Goal: Transaction & Acquisition: Purchase product/service

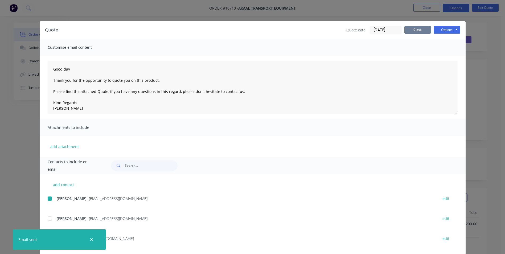
click at [418, 31] on button "Close" at bounding box center [417, 30] width 27 height 8
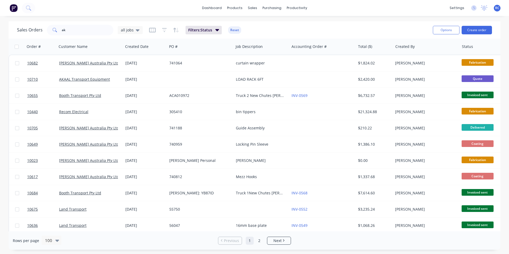
click at [46, 11] on div "dashboard products sales purchasing productivity dashboard products Product Cat…" at bounding box center [254, 8] width 509 height 16
drag, startPoint x: 40, startPoint y: 7, endPoint x: 37, endPoint y: 9, distance: 3.8
click at [40, 8] on div "dashboard products sales purchasing productivity dashboard products Product Cat…" at bounding box center [254, 8] width 509 height 16
click at [32, 9] on button at bounding box center [28, 8] width 13 height 11
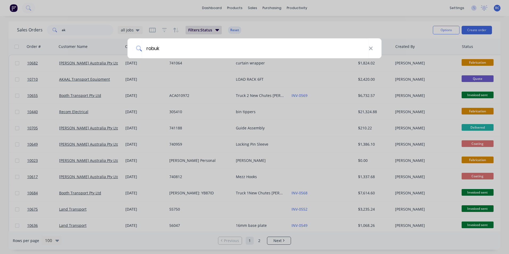
type input "robuk"
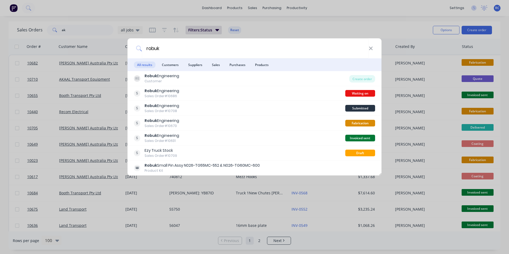
click at [163, 79] on div "Customer" at bounding box center [162, 81] width 35 height 5
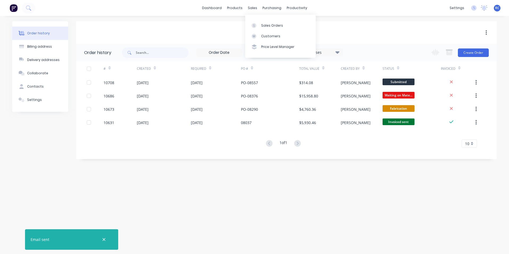
drag, startPoint x: 250, startPoint y: 8, endPoint x: 258, endPoint y: 17, distance: 11.6
click at [251, 8] on div "sales" at bounding box center [252, 8] width 15 height 8
click at [264, 20] on link "Sales Orders" at bounding box center [280, 25] width 71 height 11
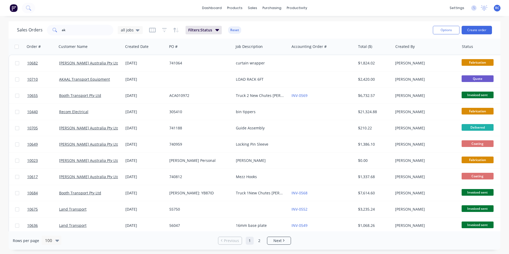
click at [483, 32] on button "Create order" at bounding box center [477, 30] width 30 height 9
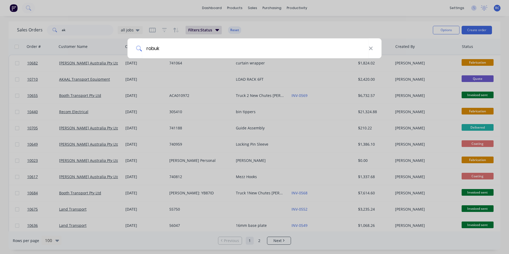
type input "robuk"
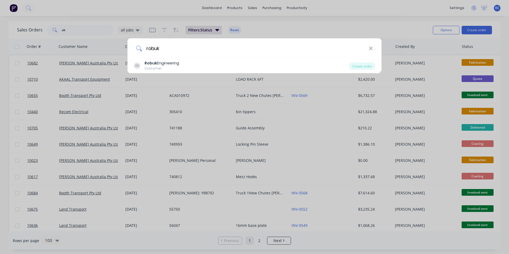
click at [214, 64] on div "RE Robuk Engineering Customer" at bounding box center [241, 65] width 215 height 10
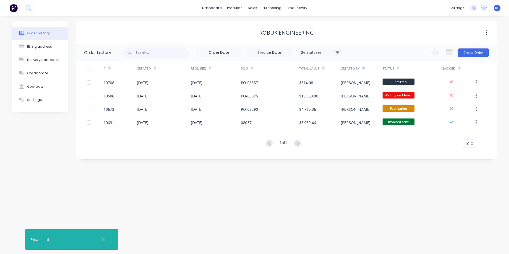
click at [485, 52] on button "Create Order" at bounding box center [473, 52] width 31 height 9
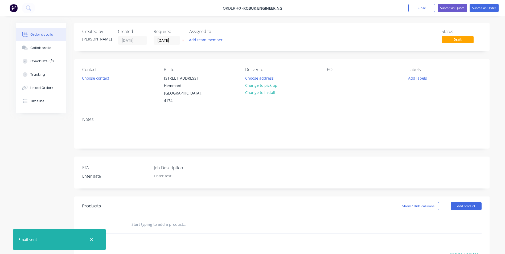
click at [107, 79] on button "Choose contact" at bounding box center [95, 77] width 33 height 7
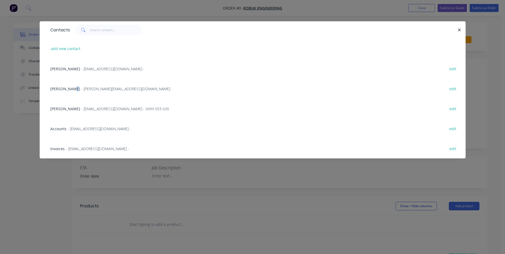
click at [71, 90] on span "[PERSON_NAME]" at bounding box center [65, 88] width 30 height 5
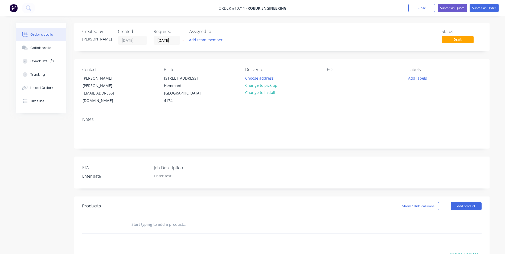
click at [166, 219] on input "text" at bounding box center [184, 224] width 106 height 11
type input "roll over cap"
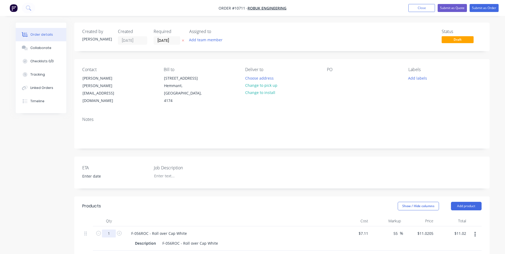
click at [110, 229] on input "1" at bounding box center [109, 233] width 14 height 8
type input "26"
type input "$286.53"
click at [240, 239] on div "Description F-056ROC - Roll over Cap White" at bounding box center [230, 243] width 195 height 8
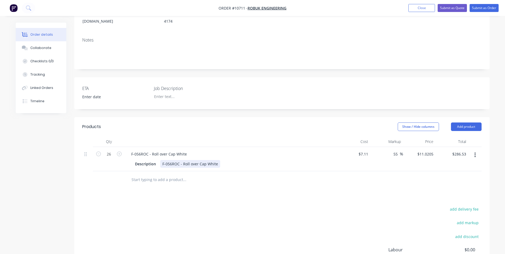
scroll to position [80, 0]
click at [453, 9] on button "Submit as Quote" at bounding box center [452, 8] width 29 height 8
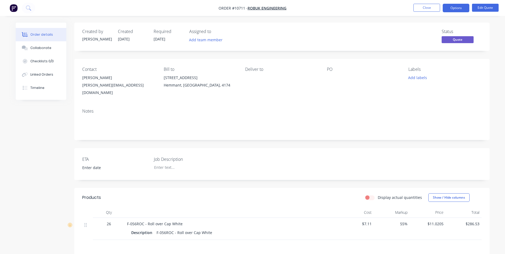
click at [451, 12] on button "Options" at bounding box center [456, 8] width 27 height 9
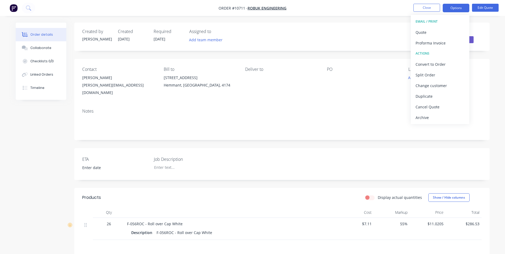
click at [428, 39] on button "Proforma Invoice" at bounding box center [440, 43] width 59 height 11
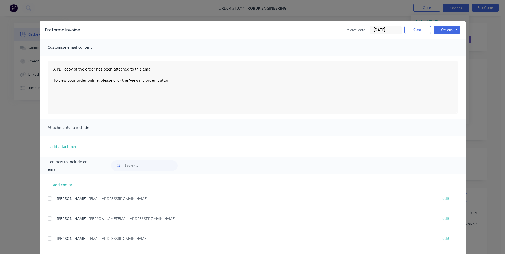
click at [421, 34] on div "Invoice date [DATE] Close Options Preview Print Email" at bounding box center [402, 30] width 115 height 9
click at [420, 30] on button "Close" at bounding box center [417, 30] width 27 height 8
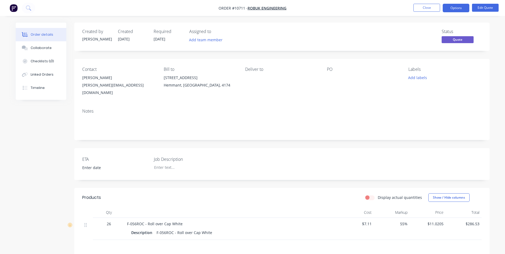
drag, startPoint x: 454, startPoint y: 6, endPoint x: 453, endPoint y: 10, distance: 3.6
click at [454, 6] on button "Options" at bounding box center [456, 8] width 27 height 9
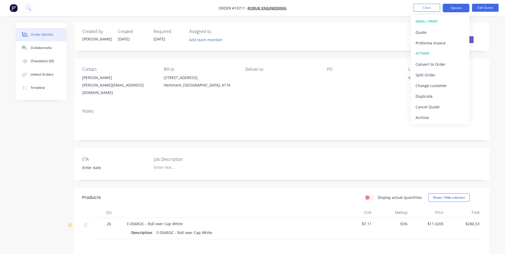
click at [435, 32] on div "Quote" at bounding box center [440, 32] width 49 height 8
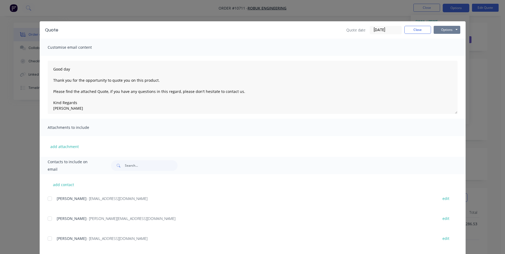
click at [446, 28] on button "Options" at bounding box center [447, 30] width 27 height 8
click at [443, 56] on button "Email" at bounding box center [451, 56] width 34 height 9
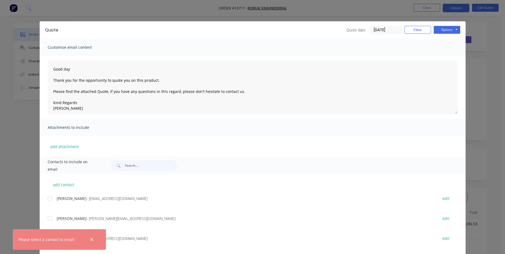
click at [46, 218] on div at bounding box center [49, 218] width 11 height 11
click at [447, 27] on button "Options" at bounding box center [447, 30] width 27 height 8
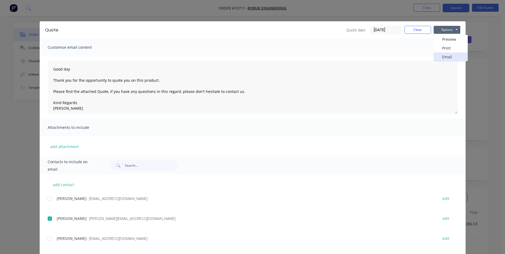
click at [444, 57] on button "Email" at bounding box center [451, 56] width 34 height 9
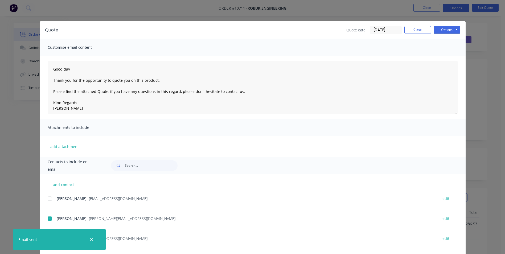
click at [91, 239] on icon "button" at bounding box center [91, 239] width 3 height 5
type textarea "Good day Thank you for the opportunity to quote you on this product. Please fin…"
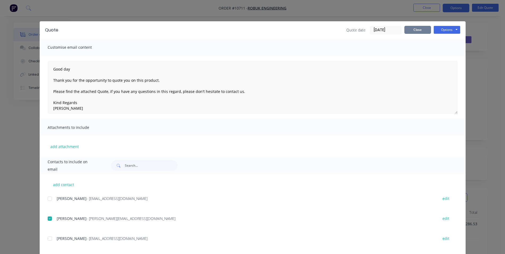
click at [417, 32] on button "Close" at bounding box center [417, 30] width 27 height 8
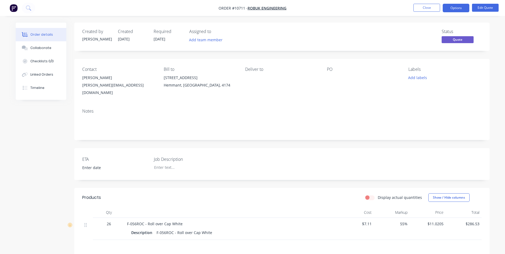
click at [459, 9] on button "Options" at bounding box center [456, 8] width 27 height 9
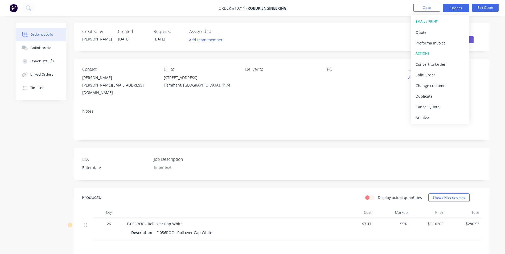
click at [434, 65] on div "Convert to Order" at bounding box center [440, 64] width 49 height 8
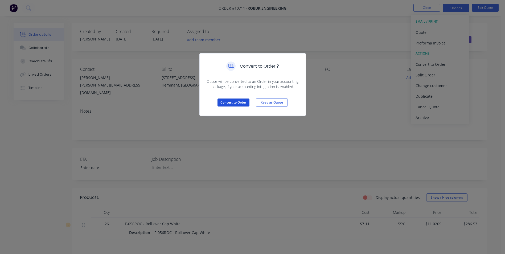
click at [236, 102] on button "Convert to Order" at bounding box center [233, 102] width 32 height 8
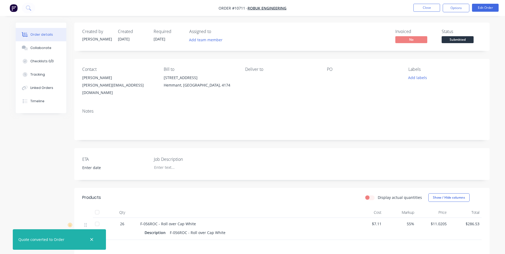
click at [323, 78] on div "Contact [PERSON_NAME] [PERSON_NAME][EMAIL_ADDRESS][DOMAIN_NAME] Bill to [STREET…" at bounding box center [281, 82] width 415 height 46
click at [328, 73] on div "PO" at bounding box center [363, 82] width 73 height 30
click at [487, 7] on button "Edit Order" at bounding box center [485, 8] width 27 height 8
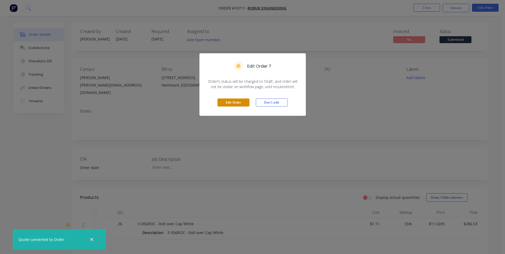
drag, startPoint x: 240, startPoint y: 102, endPoint x: 272, endPoint y: 91, distance: 33.4
click at [240, 102] on button "Edit Order" at bounding box center [233, 102] width 32 height 8
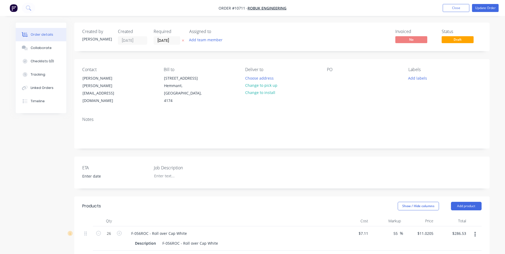
click at [330, 73] on div "PO" at bounding box center [363, 86] width 73 height 38
click at [330, 77] on div at bounding box center [331, 78] width 9 height 8
drag, startPoint x: 329, startPoint y: 71, endPoint x: 330, endPoint y: 75, distance: 3.3
click at [329, 71] on div "PO" at bounding box center [363, 69] width 73 height 5
click at [335, 76] on div at bounding box center [331, 78] width 9 height 8
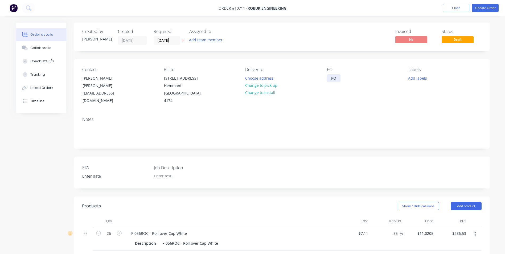
click at [339, 77] on div "PO" at bounding box center [334, 78] width 14 height 8
click at [170, 172] on div at bounding box center [183, 176] width 67 height 8
click at [482, 5] on button "Update Order" at bounding box center [485, 8] width 27 height 8
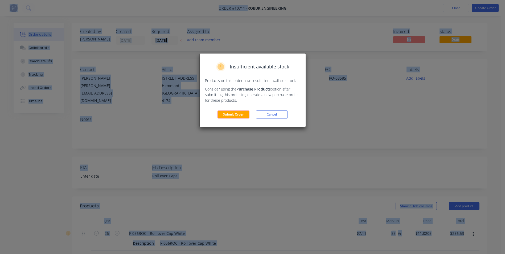
click at [234, 113] on button "Submit Order" at bounding box center [233, 114] width 32 height 8
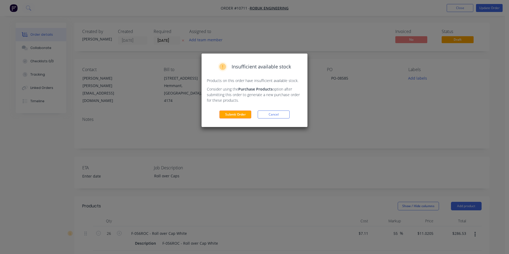
click at [234, 113] on div "Created by [PERSON_NAME] Created [DATE] Required [DATE] Assigned to Add team me…" at bounding box center [253, 213] width 474 height 381
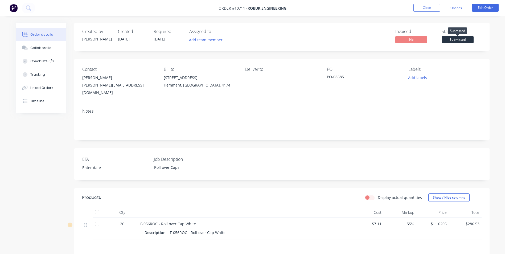
click at [458, 42] on span "Submitted" at bounding box center [458, 39] width 32 height 7
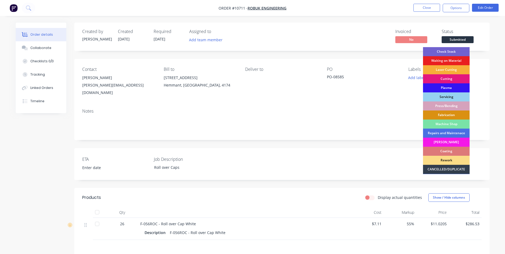
click at [450, 52] on div "Check Stock" at bounding box center [446, 51] width 47 height 9
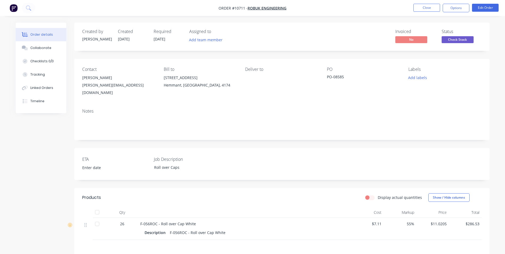
click at [428, 9] on button "Close" at bounding box center [426, 8] width 27 height 8
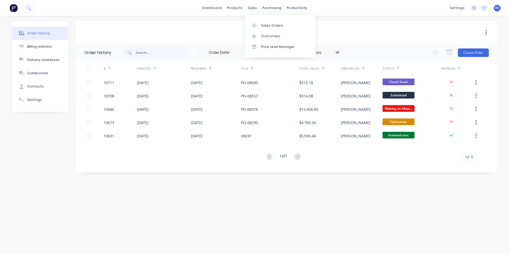
click at [248, 10] on div "sales" at bounding box center [252, 8] width 15 height 8
click at [263, 26] on div "Sales Orders" at bounding box center [272, 25] width 22 height 5
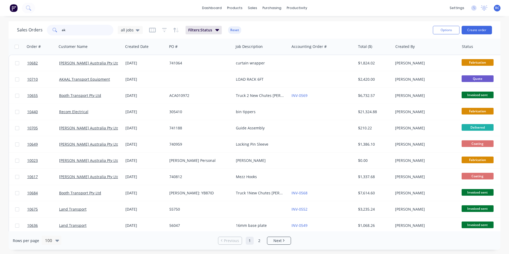
drag, startPoint x: 79, startPoint y: 30, endPoint x: 42, endPoint y: 28, distance: 36.8
click at [43, 28] on div "Sales Orders ak all jobs" at bounding box center [80, 30] width 126 height 11
type input "10693"
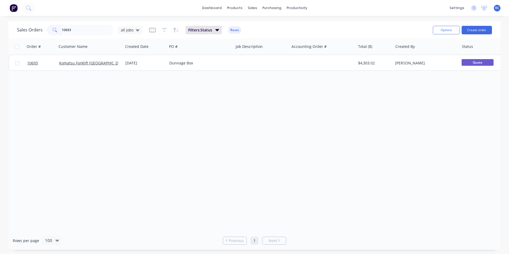
click at [77, 66] on div "Komatsu Forklift [GEOGRAPHIC_DATA]" at bounding box center [90, 63] width 66 height 16
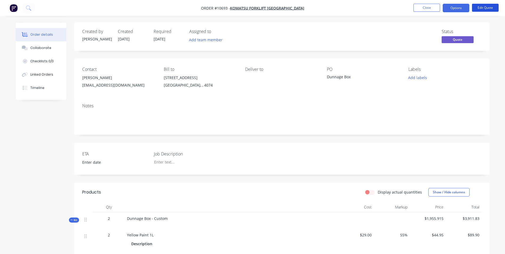
click at [490, 9] on button "Edit Quote" at bounding box center [485, 8] width 27 height 8
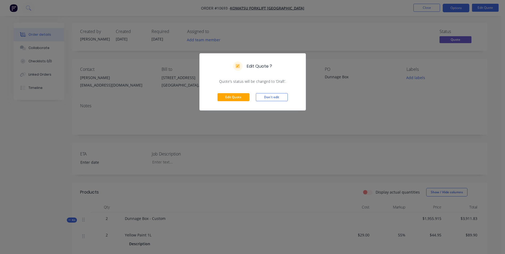
click at [217, 99] on div "Edit Quote Don't edit" at bounding box center [253, 97] width 106 height 26
drag, startPoint x: 227, startPoint y: 97, endPoint x: 235, endPoint y: 96, distance: 7.2
click at [228, 97] on button "Edit Quote" at bounding box center [233, 97] width 32 height 8
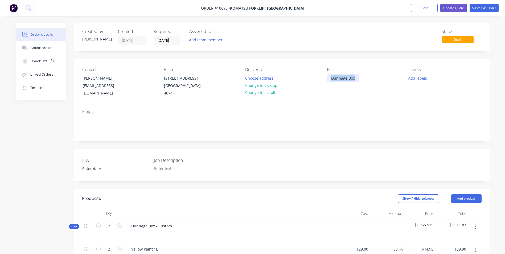
drag, startPoint x: 358, startPoint y: 79, endPoint x: 322, endPoint y: 79, distance: 35.9
click at [322, 79] on div "Contact [PERSON_NAME] [EMAIL_ADDRESS][DOMAIN_NAME] Bill to [STREET_ADDRESS] Del…" at bounding box center [281, 82] width 415 height 46
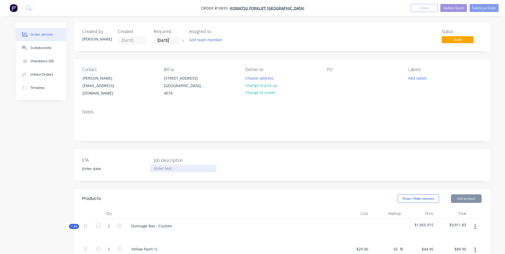
paste div
click at [161, 165] on div at bounding box center [183, 169] width 67 height 8
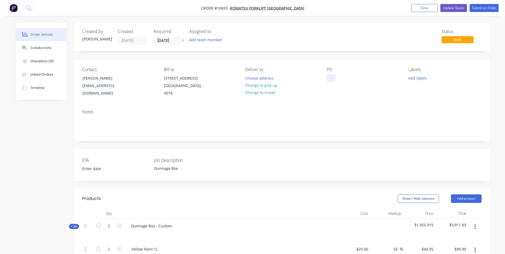
click at [330, 76] on div at bounding box center [331, 78] width 9 height 8
click at [329, 77] on div at bounding box center [331, 78] width 9 height 8
click at [98, 223] on icon "button" at bounding box center [98, 225] width 5 height 5
type input "1"
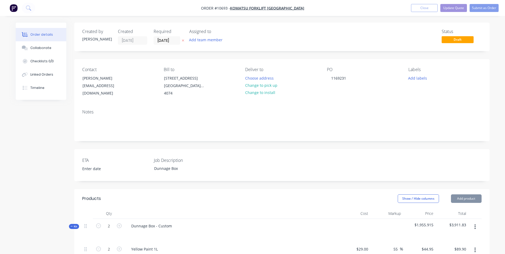
type input "$44.95"
type input "8"
type input "$1,160.00"
type input "1"
type input "$76.90"
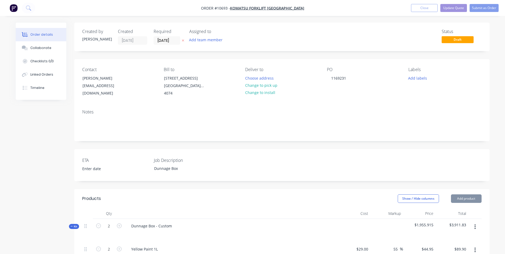
type input "0.1"
type input "$76.11"
type input "2"
type input "$213.44"
type input "0.125"
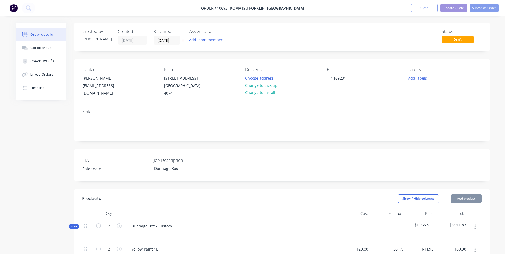
type input "$55.99"
type input "1"
type input "$328.52"
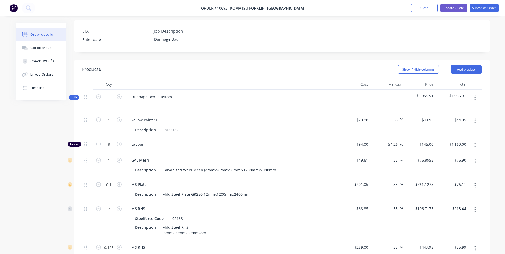
scroll to position [160, 0]
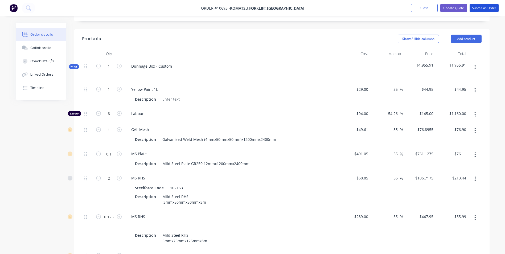
click at [485, 10] on button "Submit as Order" at bounding box center [484, 8] width 29 height 8
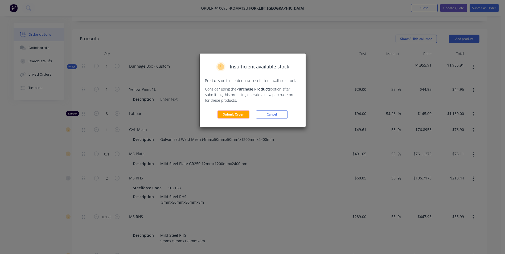
click at [242, 114] on button "Submit Order" at bounding box center [233, 114] width 32 height 8
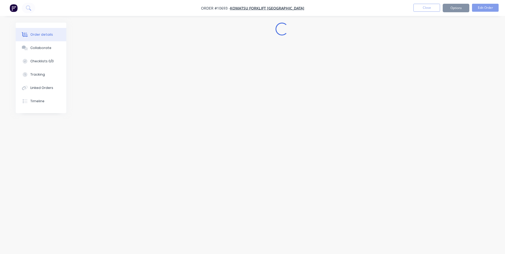
scroll to position [0, 0]
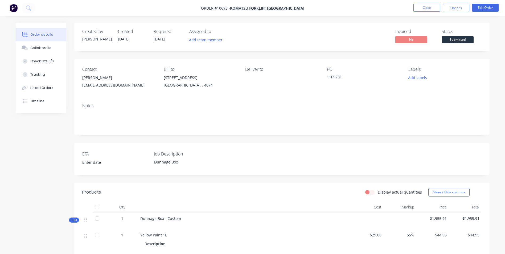
click at [463, 10] on button "Options" at bounding box center [456, 8] width 27 height 9
drag, startPoint x: 340, startPoint y: 78, endPoint x: 313, endPoint y: 78, distance: 27.2
click at [313, 78] on div "Contact [PERSON_NAME] [EMAIL_ADDRESS][DOMAIN_NAME] Bill to [STREET_ADDRESS] Del…" at bounding box center [281, 79] width 415 height 40
click at [313, 78] on div "Deliver to" at bounding box center [281, 79] width 73 height 24
click at [344, 75] on div "1169231" at bounding box center [360, 77] width 67 height 7
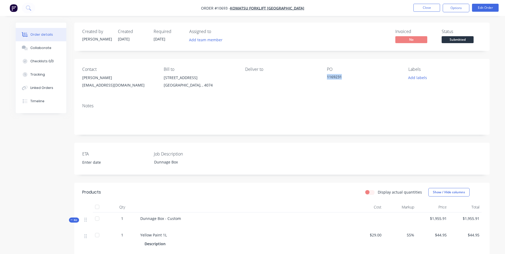
drag, startPoint x: 343, startPoint y: 76, endPoint x: 327, endPoint y: 76, distance: 16.5
click at [327, 76] on div "1169231" at bounding box center [360, 77] width 67 height 7
copy div "1169231"
drag, startPoint x: 485, startPoint y: 9, endPoint x: 457, endPoint y: 9, distance: 28.2
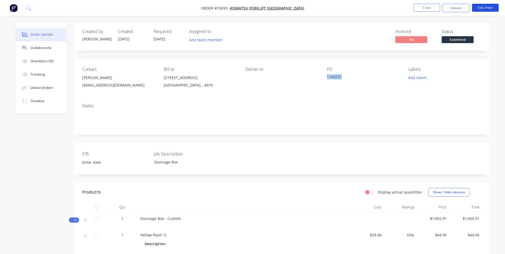
click at [457, 9] on ul "Close Options Edit Order" at bounding box center [456, 8] width 98 height 9
click at [457, 8] on button "Options" at bounding box center [456, 8] width 27 height 9
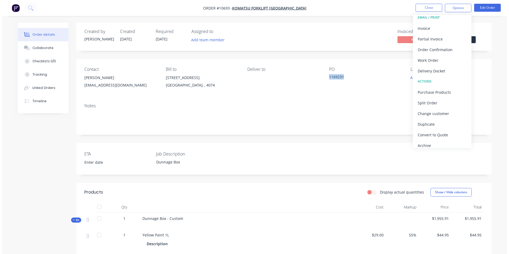
scroll to position [8, 0]
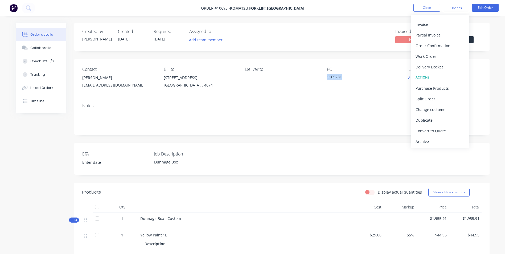
click at [430, 121] on div "Duplicate" at bounding box center [440, 120] width 49 height 8
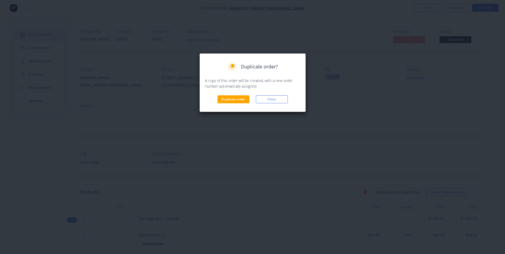
click at [225, 97] on button "Duplicate order" at bounding box center [233, 99] width 32 height 8
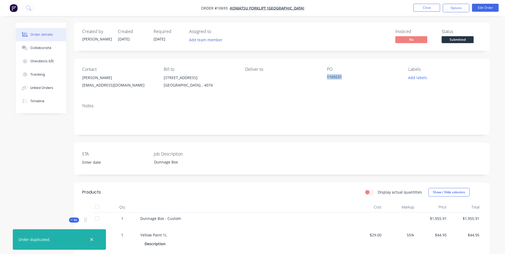
click at [422, 5] on button "Close" at bounding box center [426, 8] width 27 height 8
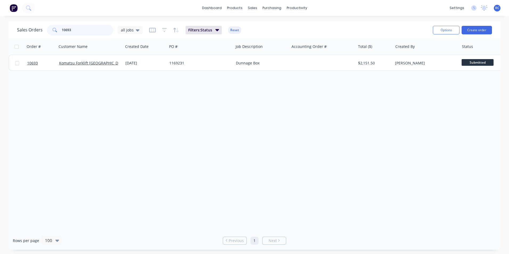
click at [77, 31] on input "10693" at bounding box center [88, 30] width 52 height 11
drag, startPoint x: 83, startPoint y: 30, endPoint x: 55, endPoint y: 30, distance: 28.7
click at [55, 30] on div "10693" at bounding box center [80, 30] width 67 height 11
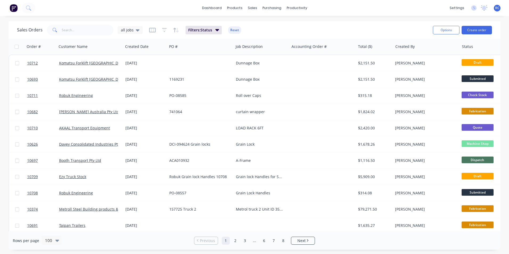
click at [76, 68] on div "Komatsu Forklift [GEOGRAPHIC_DATA]" at bounding box center [90, 63] width 66 height 16
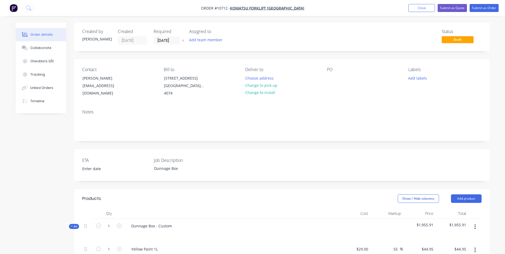
click at [326, 77] on div "Contact [PERSON_NAME] [EMAIL_ADDRESS][DOMAIN_NAME] Bill to [STREET_ADDRESS] Del…" at bounding box center [281, 82] width 415 height 46
click at [330, 76] on div at bounding box center [331, 78] width 9 height 8
paste div
click at [330, 77] on div "1169232" at bounding box center [338, 78] width 23 height 8
click at [485, 8] on button "Submit as Order" at bounding box center [484, 8] width 29 height 8
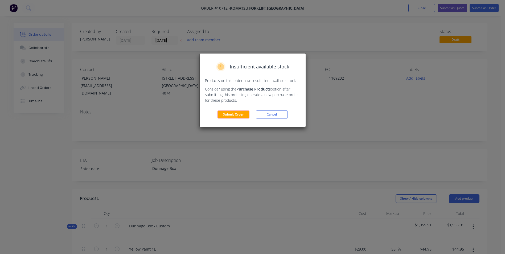
click at [237, 116] on button "Submit Order" at bounding box center [233, 114] width 32 height 8
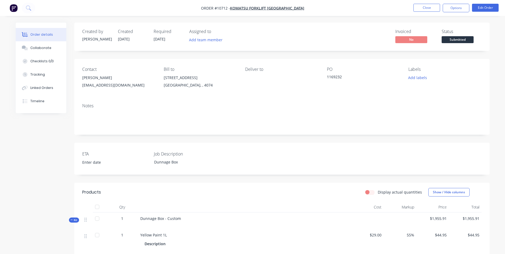
click at [33, 45] on button "Collaborate" at bounding box center [41, 47] width 51 height 13
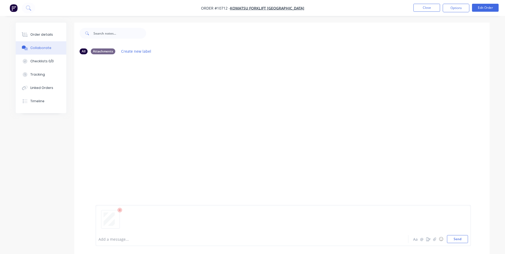
click at [463, 240] on button "Send" at bounding box center [457, 239] width 21 height 8
click at [414, 9] on button "Close" at bounding box center [426, 8] width 27 height 8
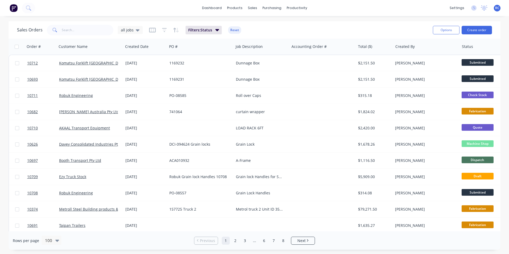
click at [78, 82] on div "Komatsu Forklift [GEOGRAPHIC_DATA]" at bounding box center [90, 79] width 66 height 16
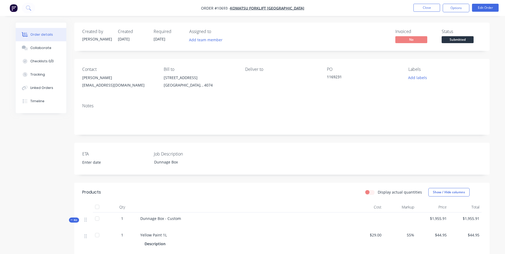
click at [29, 50] on button "Collaborate" at bounding box center [41, 47] width 51 height 13
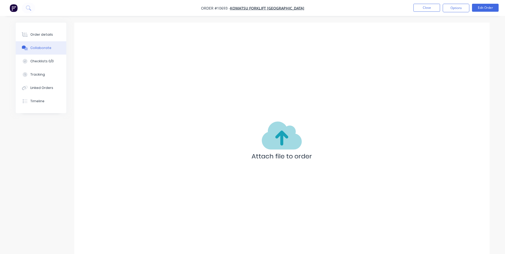
click at [201, 148] on div at bounding box center [281, 146] width 415 height 174
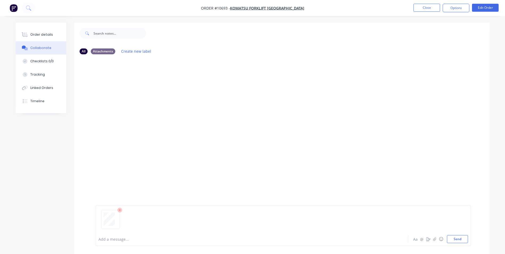
click at [461, 240] on button "Send" at bounding box center [457, 239] width 21 height 8
click at [428, 7] on button "Close" at bounding box center [426, 8] width 27 height 8
